Goal: Transaction & Acquisition: Download file/media

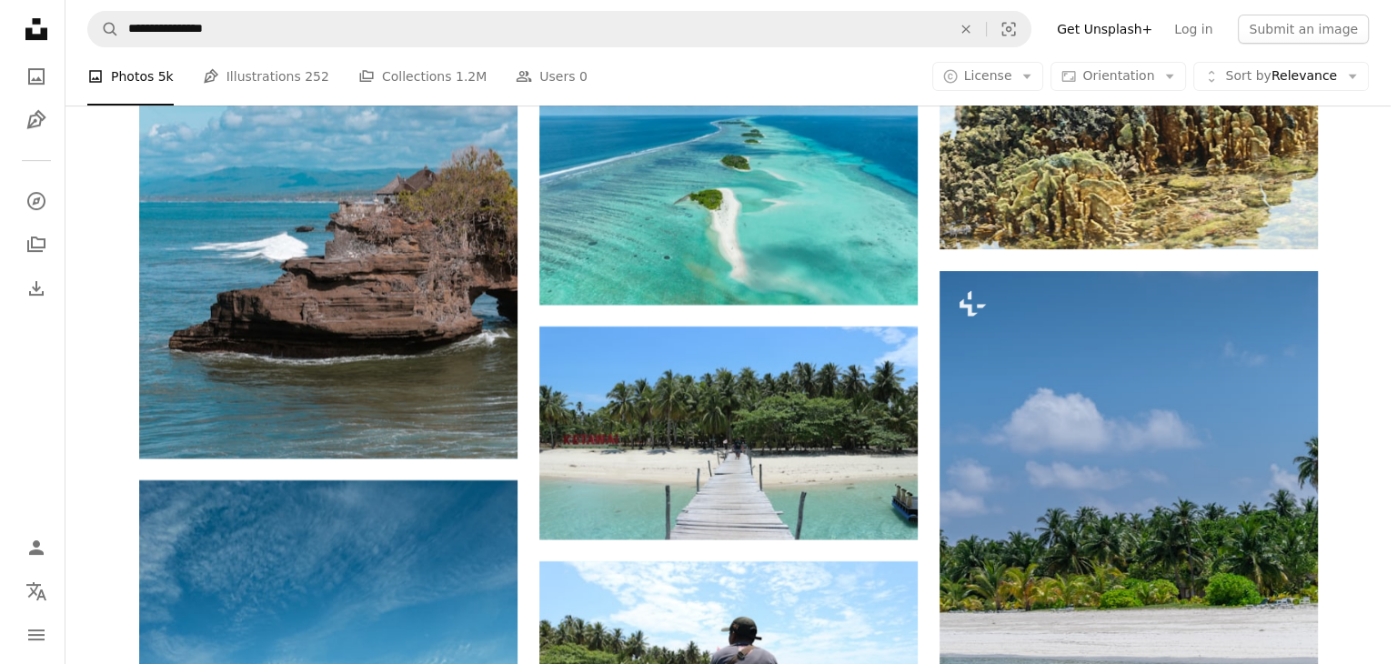
scroll to position [7730, 0]
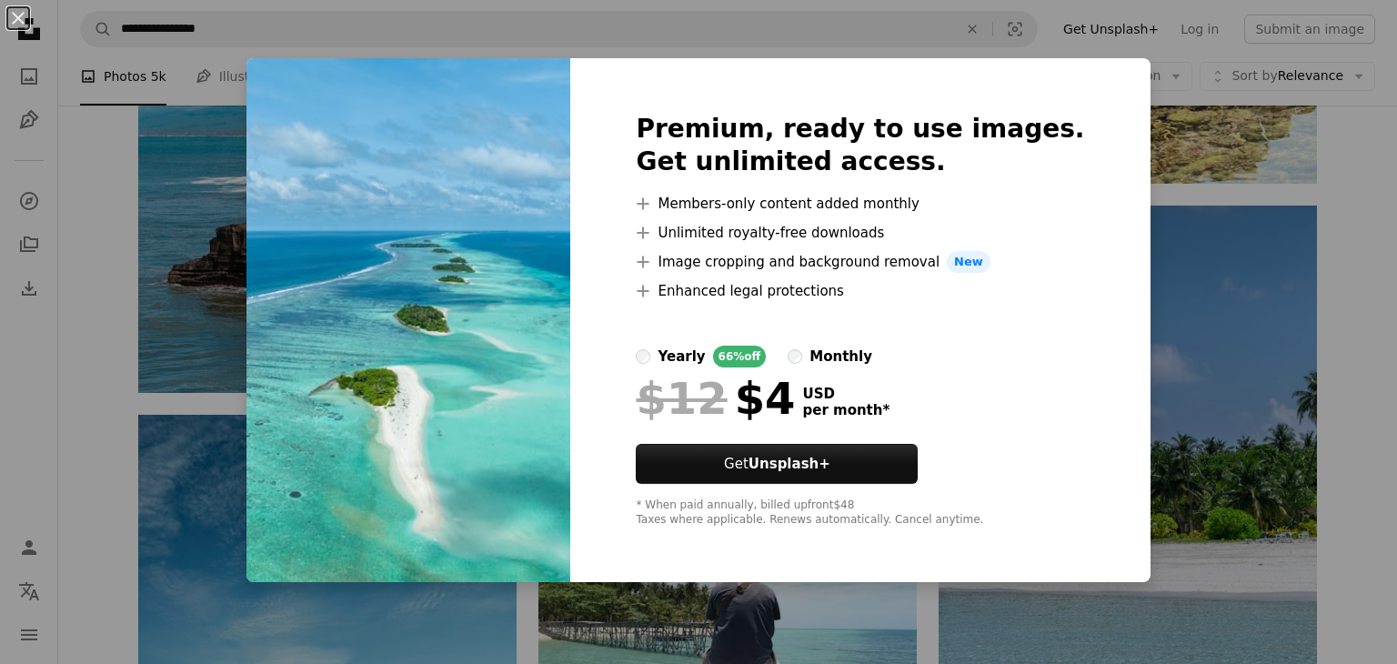
click at [1119, 222] on div "An X shape Premium, ready to use images. Get unlimited access. A plus sign Memb…" at bounding box center [698, 332] width 1397 height 664
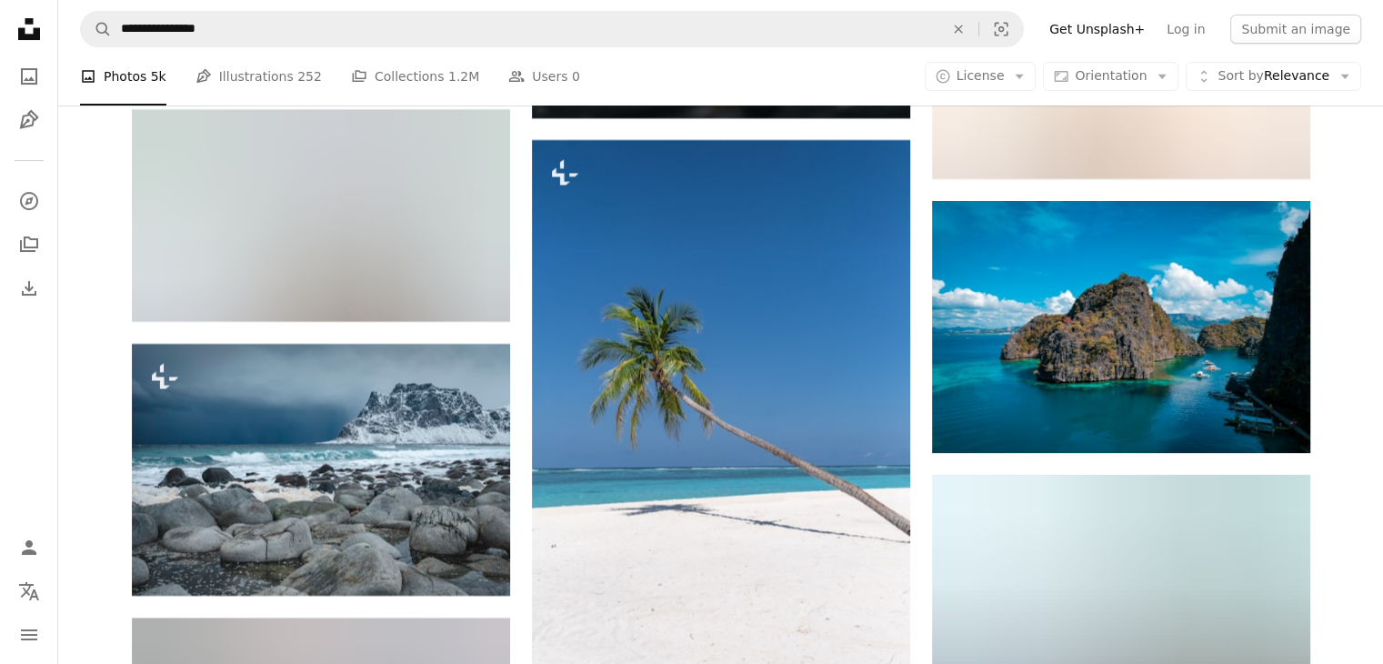
scroll to position [42013, 0]
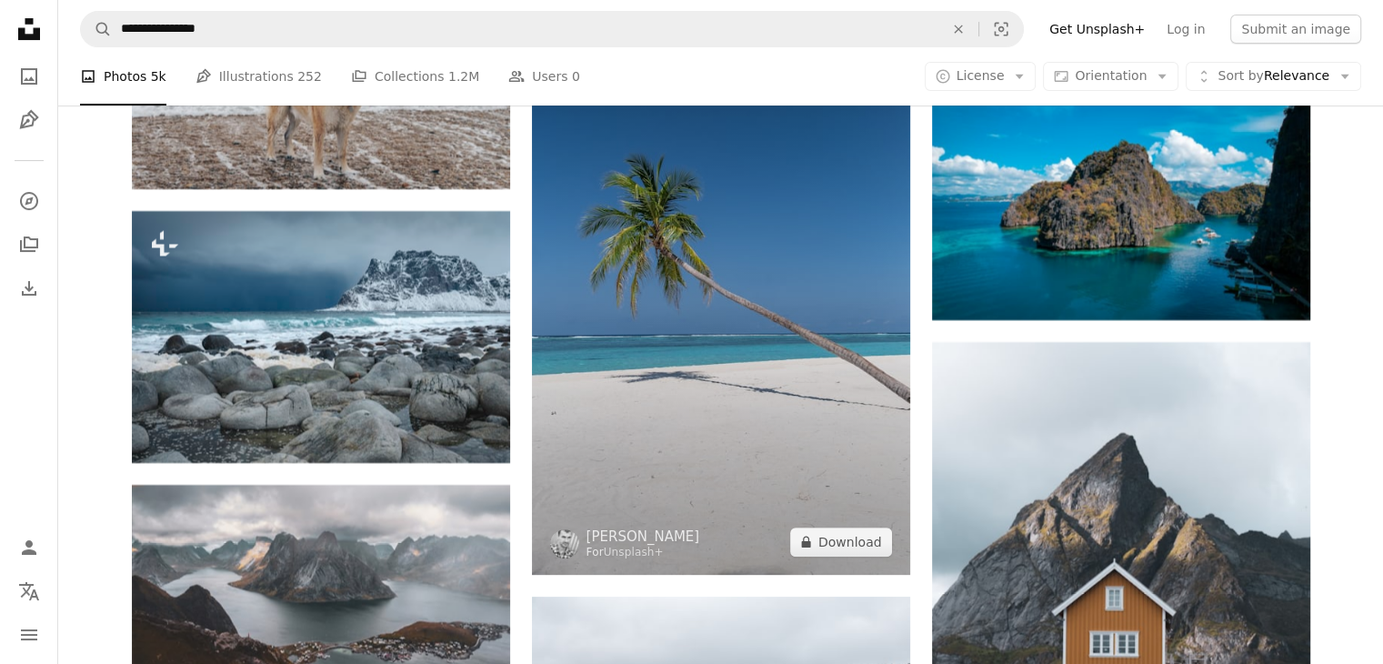
click at [844, 558] on img at bounding box center [721, 290] width 378 height 567
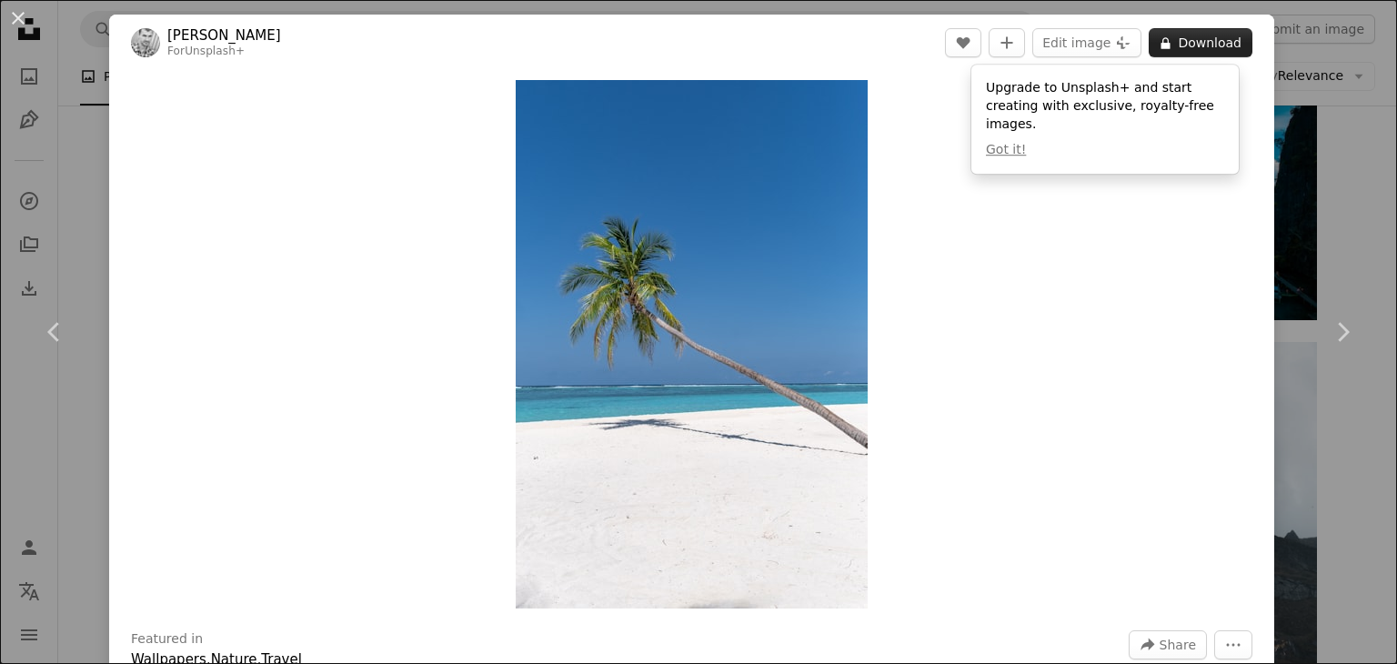
click at [1190, 53] on button "A lock Download" at bounding box center [1201, 42] width 104 height 29
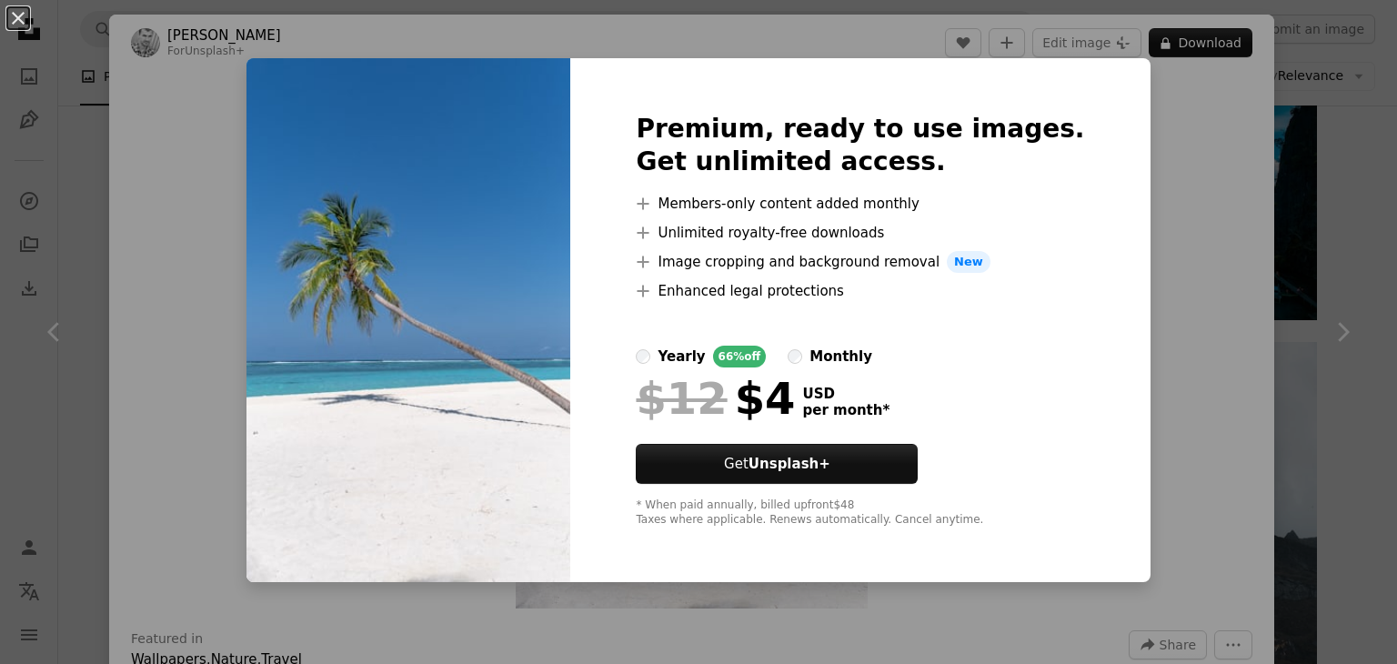
click at [1229, 197] on div "An X shape Premium, ready to use images. Get unlimited access. A plus sign Memb…" at bounding box center [698, 332] width 1397 height 664
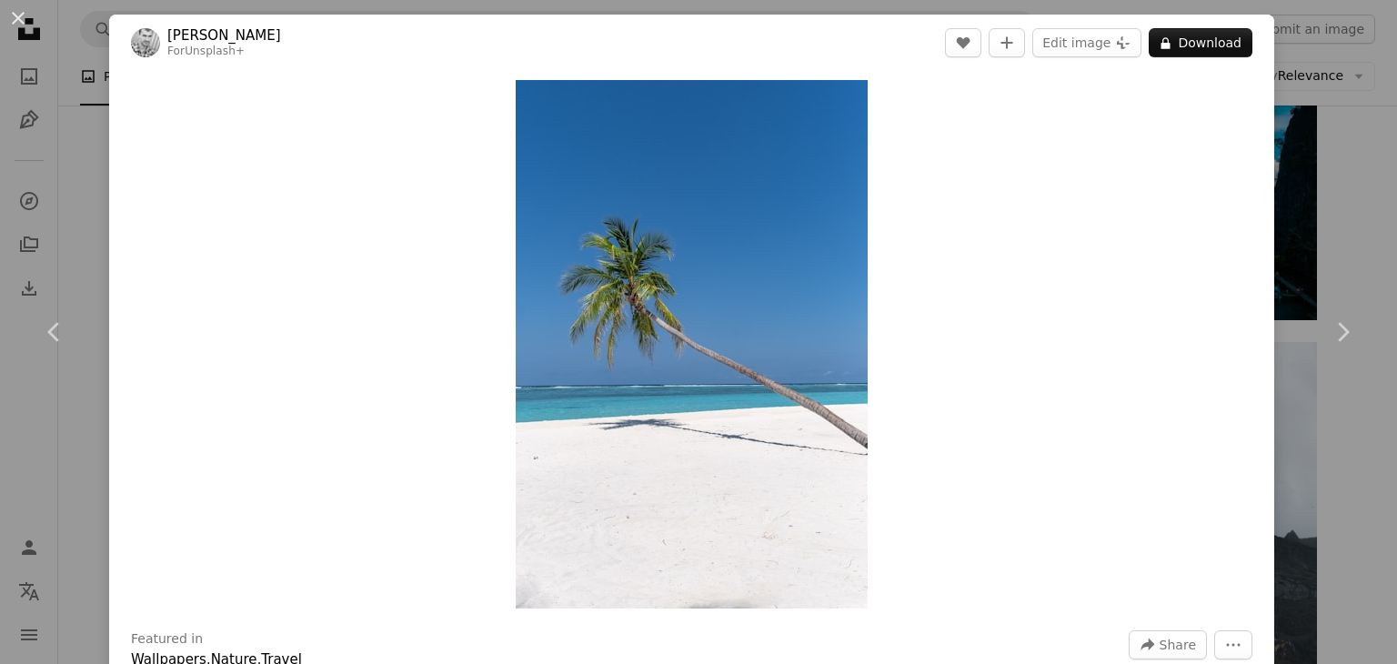
click at [1283, 164] on div "An X shape Chevron left Chevron right [PERSON_NAME] For Unsplash+ A heart A plu…" at bounding box center [698, 332] width 1397 height 664
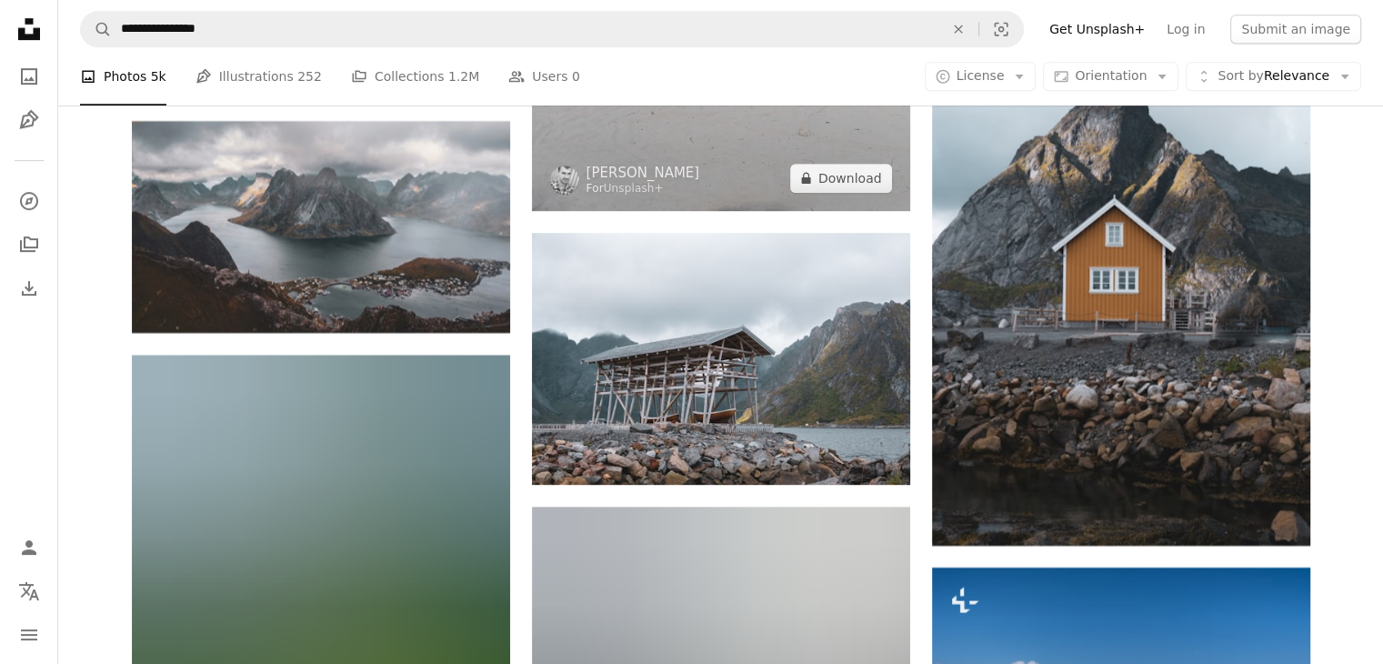
scroll to position [42832, 0]
